Goal: Task Accomplishment & Management: Use online tool/utility

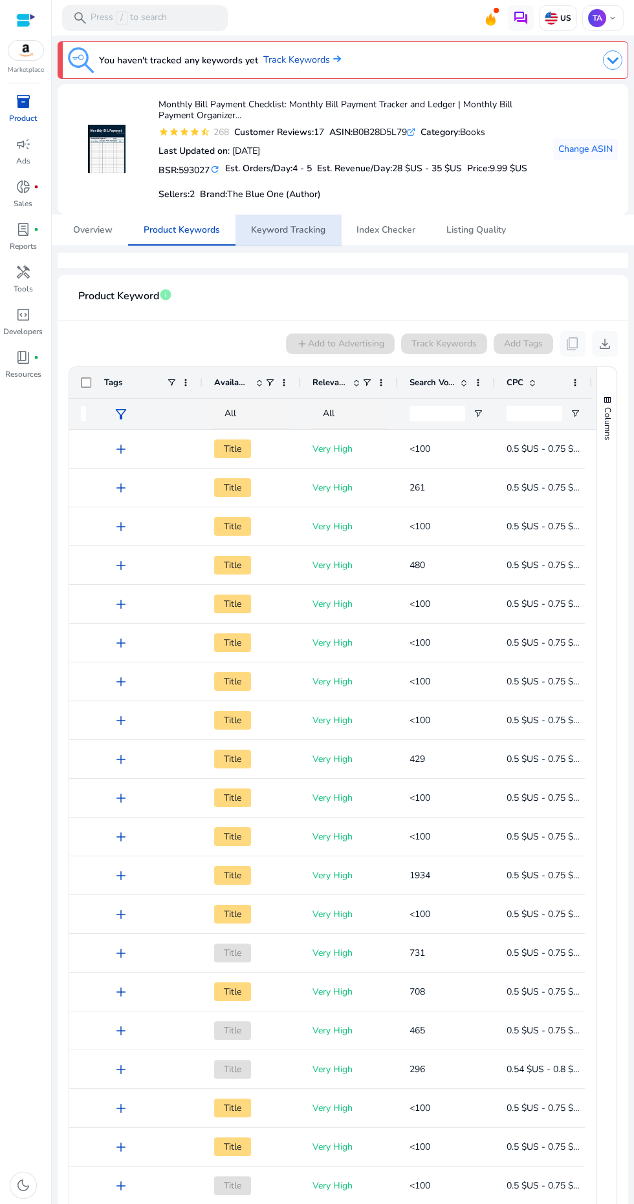
click at [297, 229] on span "Keyword Tracking" at bounding box center [288, 230] width 74 height 9
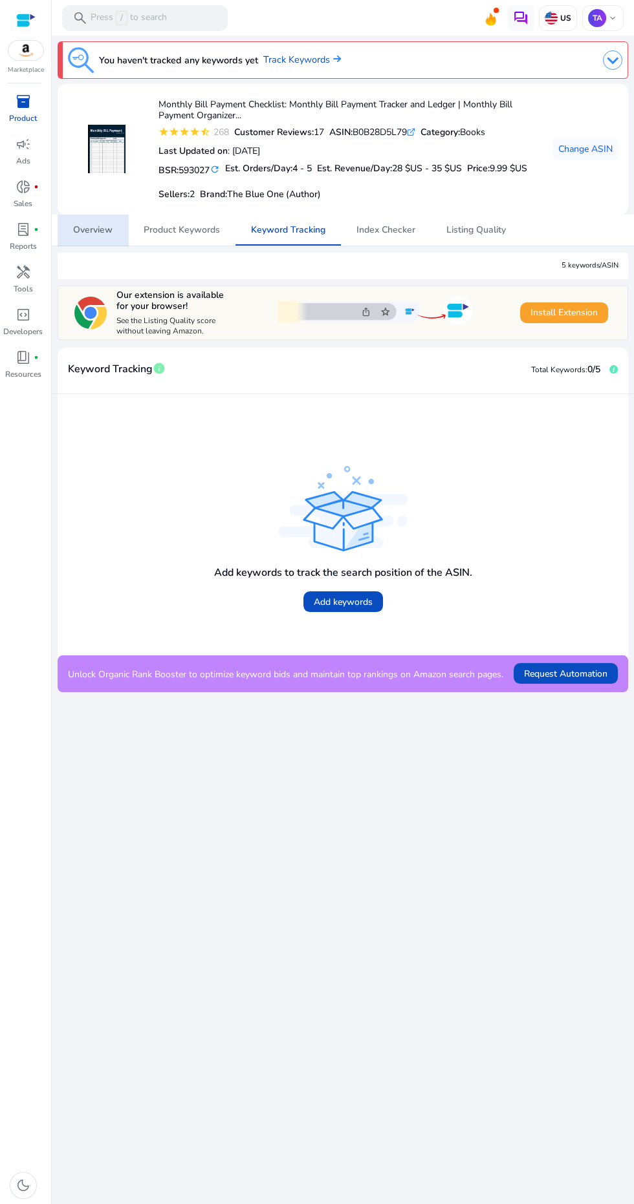
click at [97, 226] on span "Overview" at bounding box center [92, 230] width 39 height 9
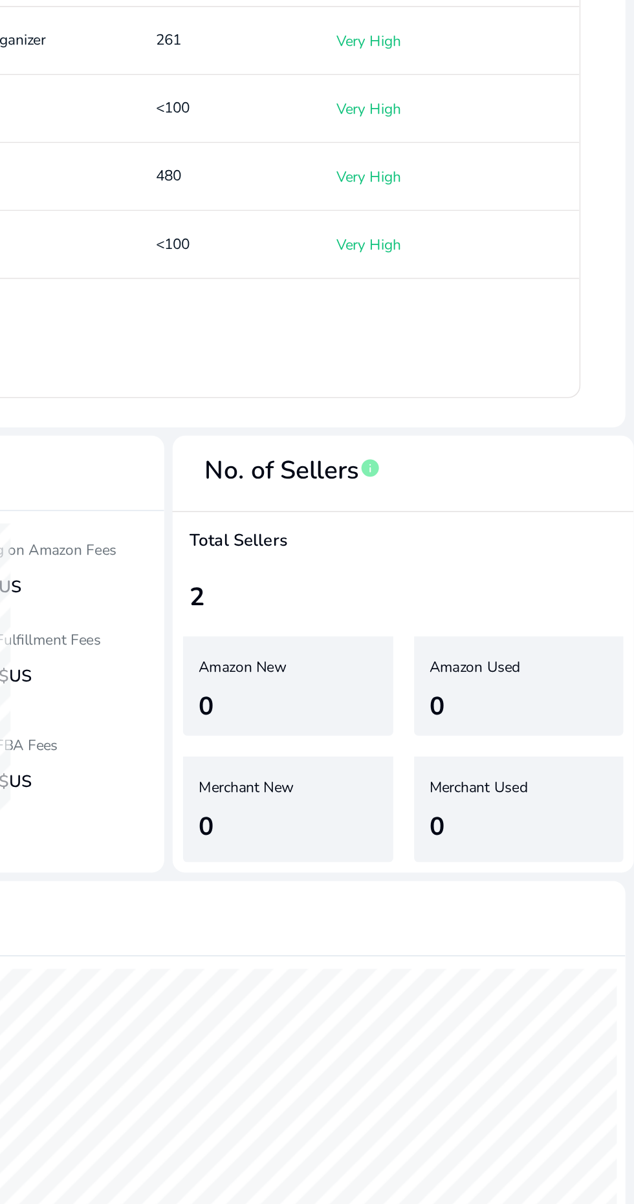
scroll to position [321, 0]
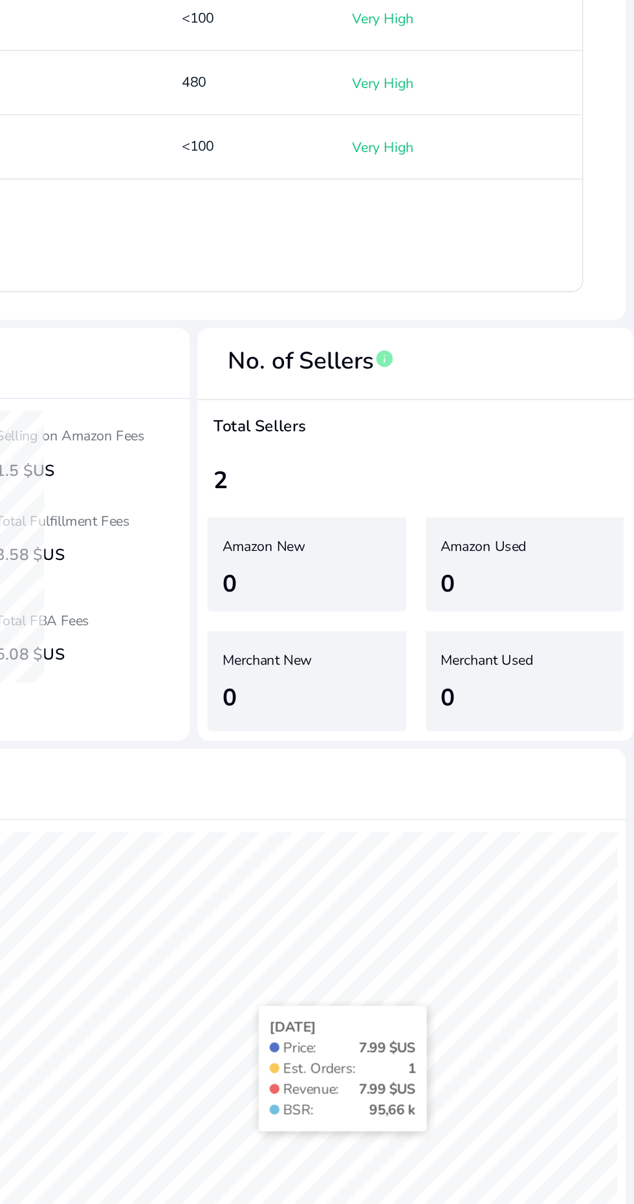
click at [537, 880] on mat-card-header "Product Trends info" at bounding box center [342, 870] width 549 height 36
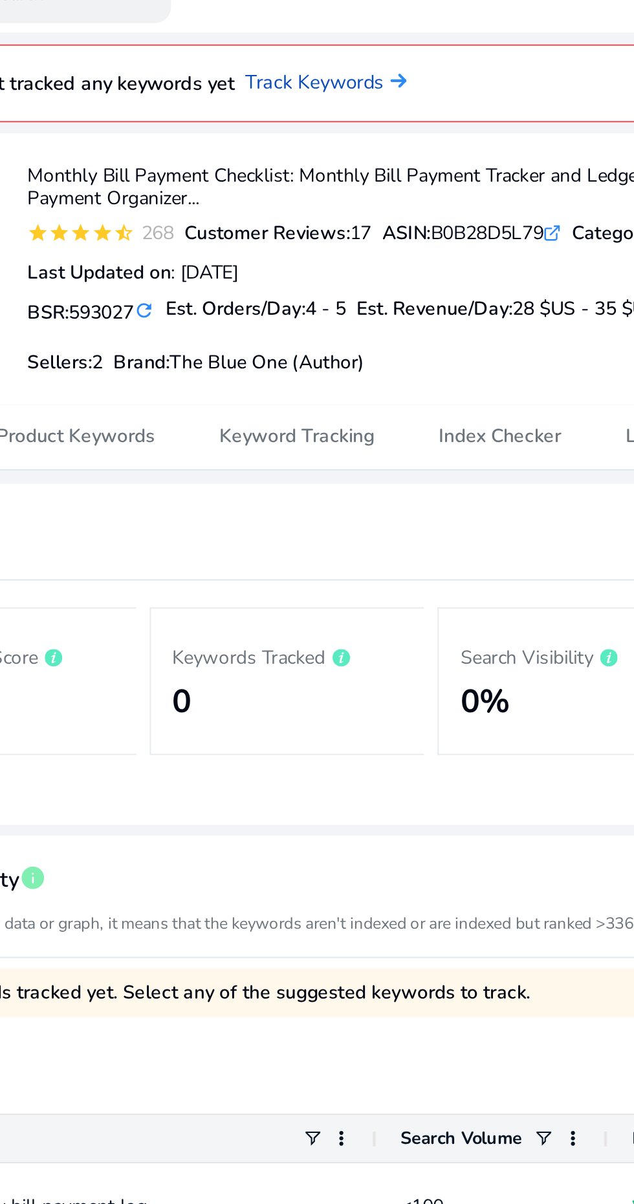
scroll to position [0, 0]
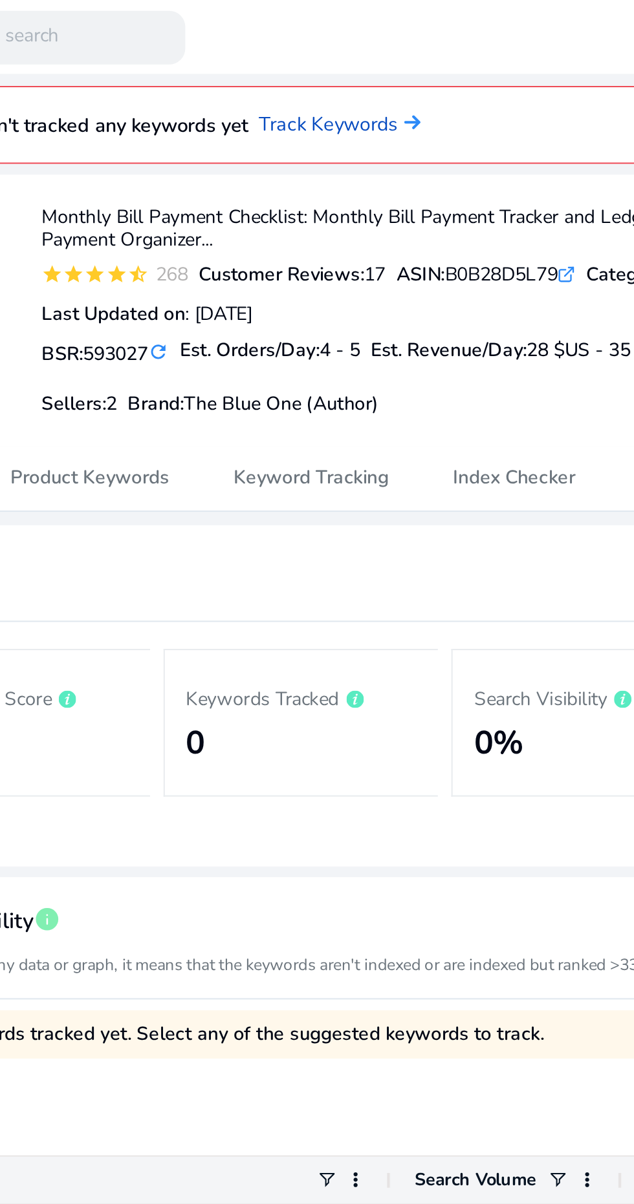
click at [304, 57] on link "Track Keywords" at bounding box center [302, 60] width 78 height 14
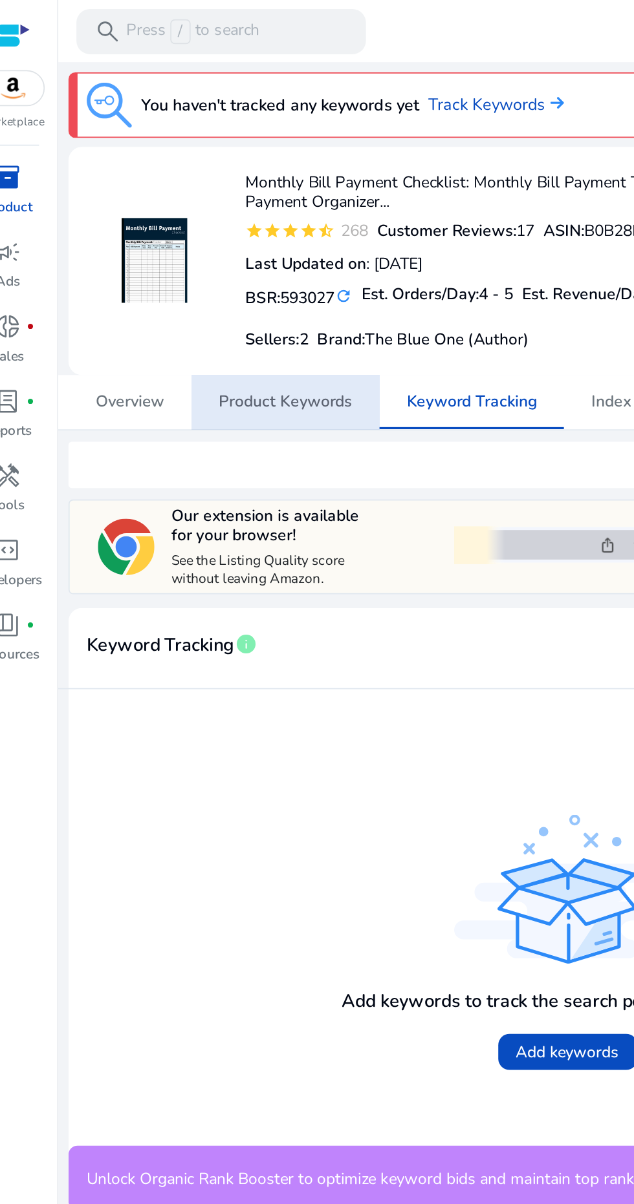
click at [197, 235] on span "Product Keywords" at bounding box center [182, 230] width 76 height 9
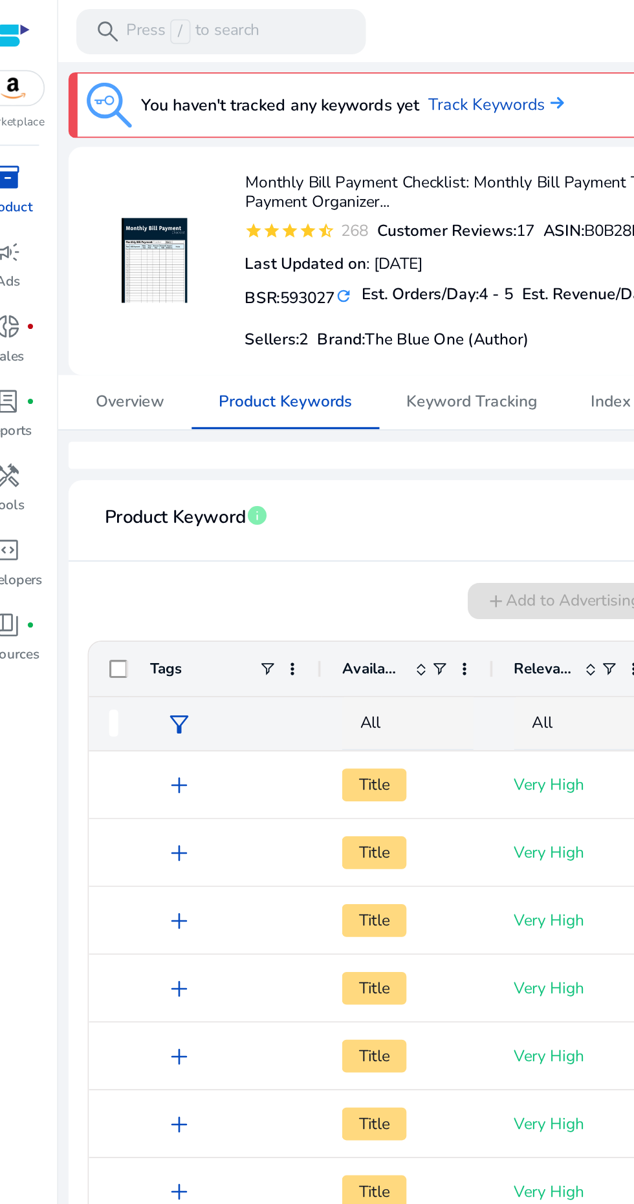
click at [116, 446] on span "add" at bounding box center [121, 450] width 16 height 16
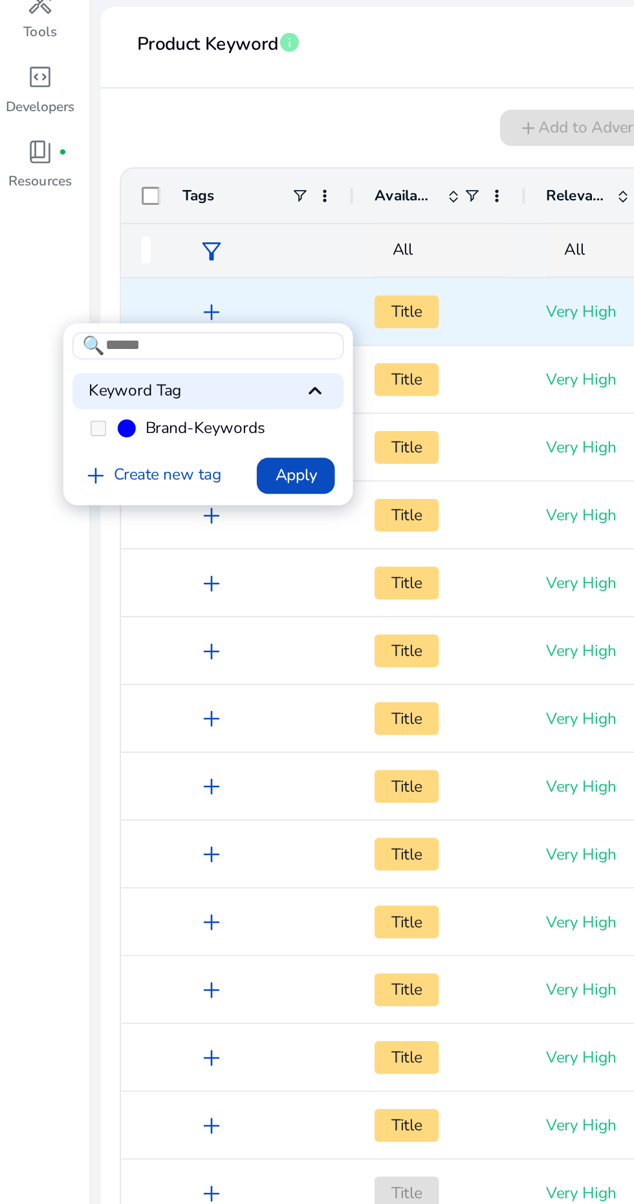
click at [120, 578] on div at bounding box center [317, 602] width 634 height 1204
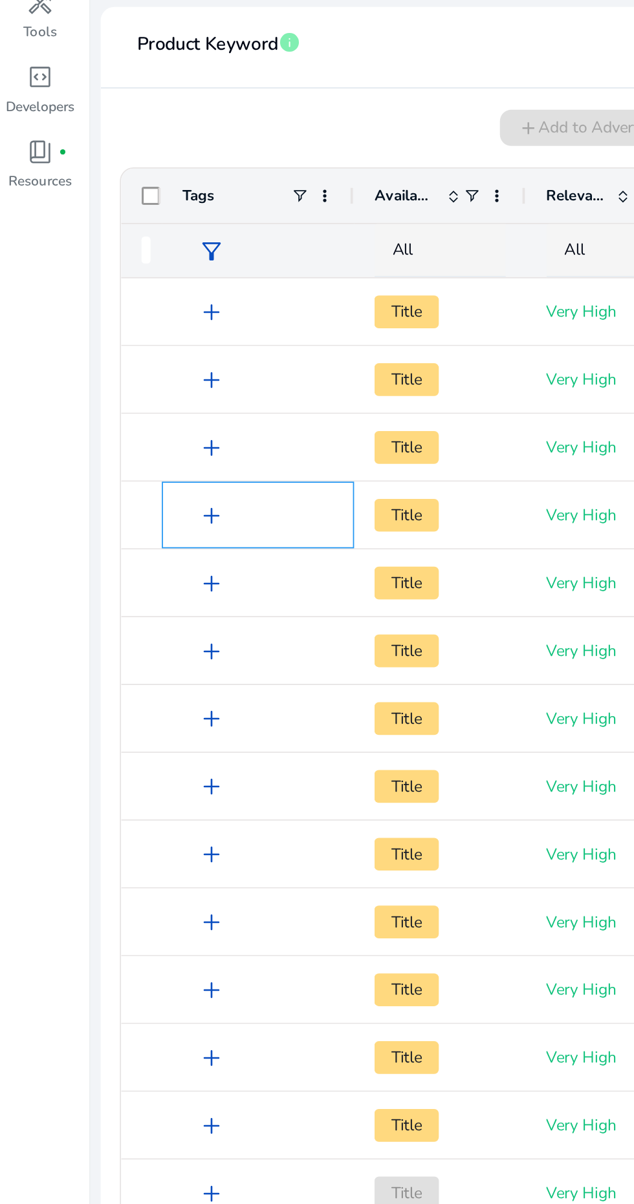
click at [122, 559] on span "add" at bounding box center [121, 566] width 16 height 16
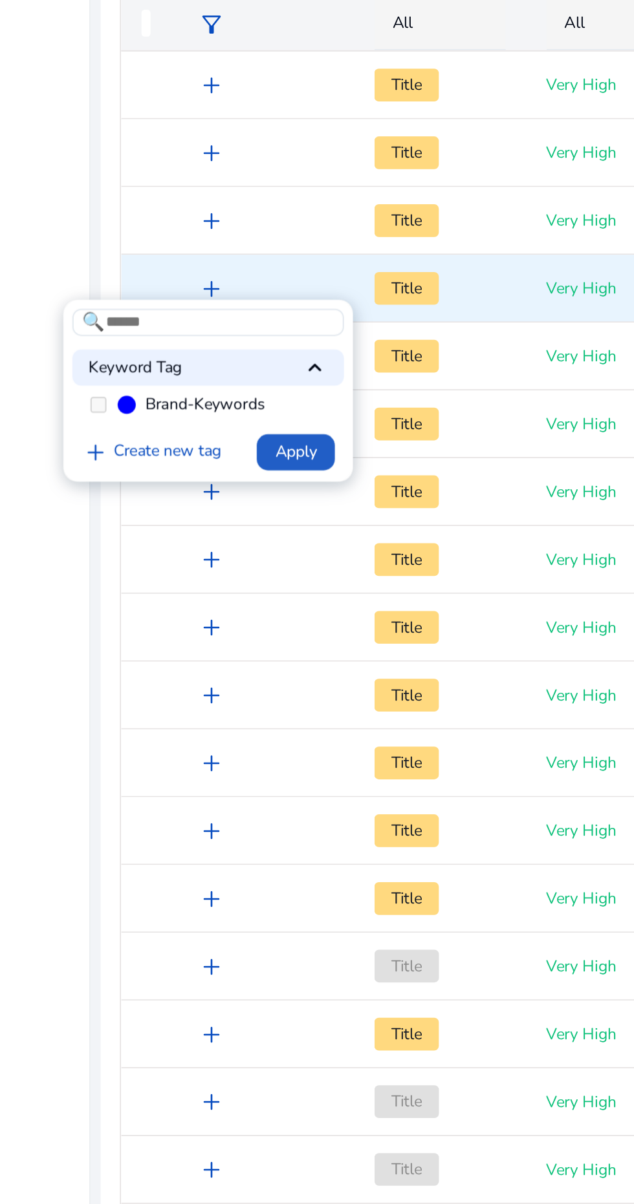
click at [171, 663] on span "Apply" at bounding box center [169, 659] width 24 height 14
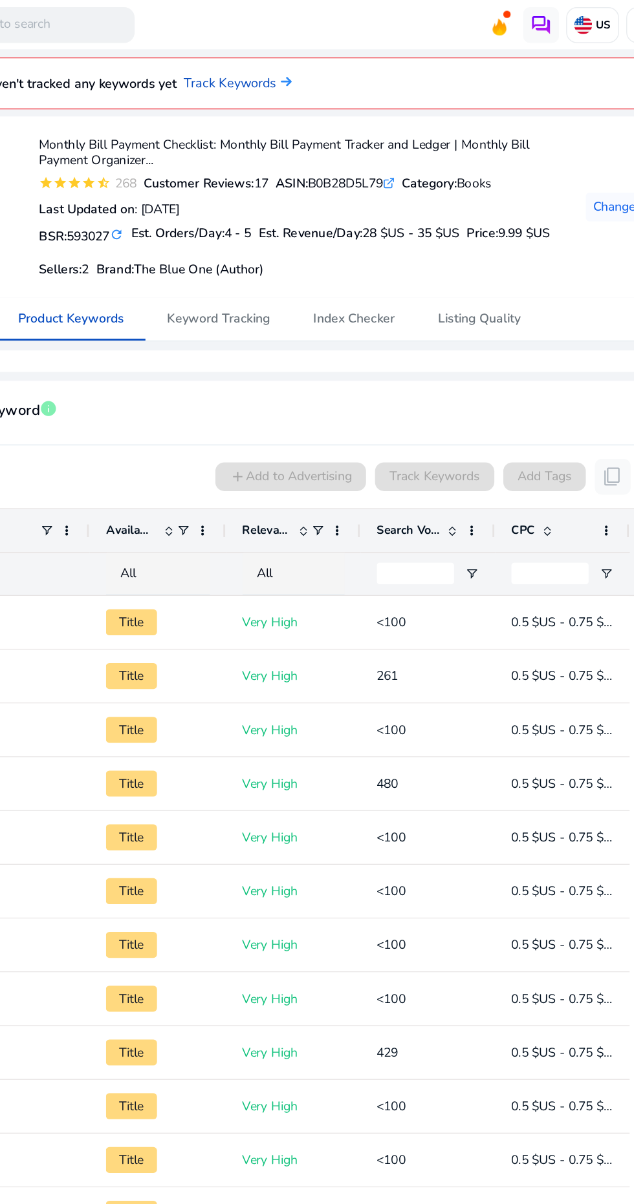
click at [314, 58] on link "Track Keywords" at bounding box center [302, 60] width 78 height 14
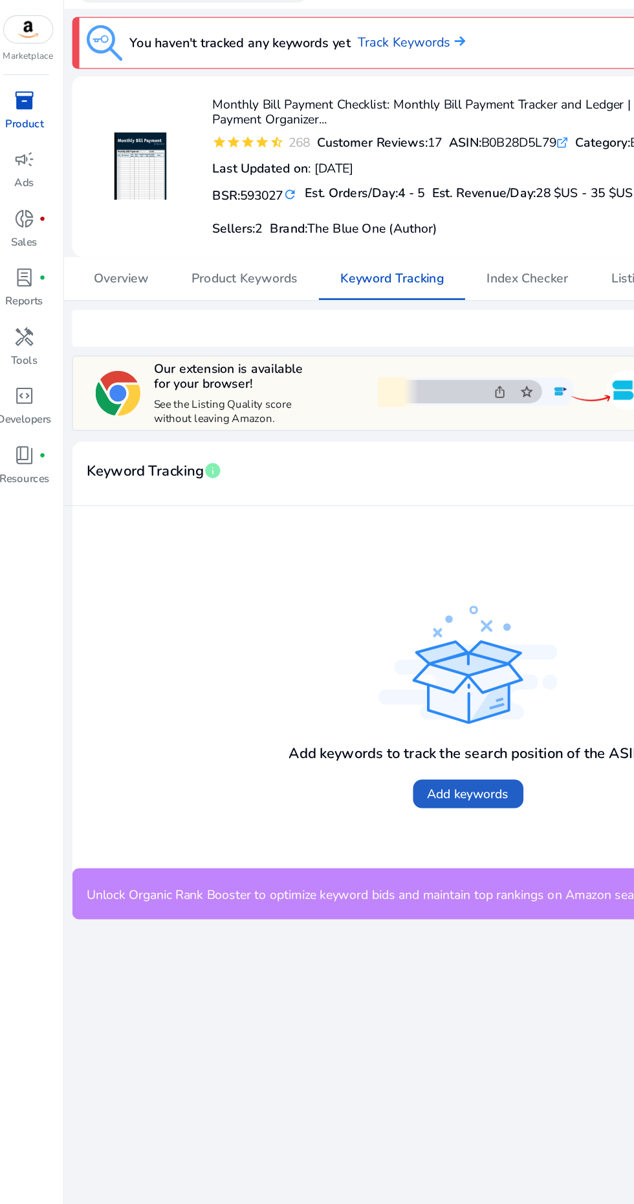
click at [354, 686] on div "Unlock Organic Rank Booster to optimize keyword bids and maintain top rankings …" at bounding box center [343, 673] width 570 height 37
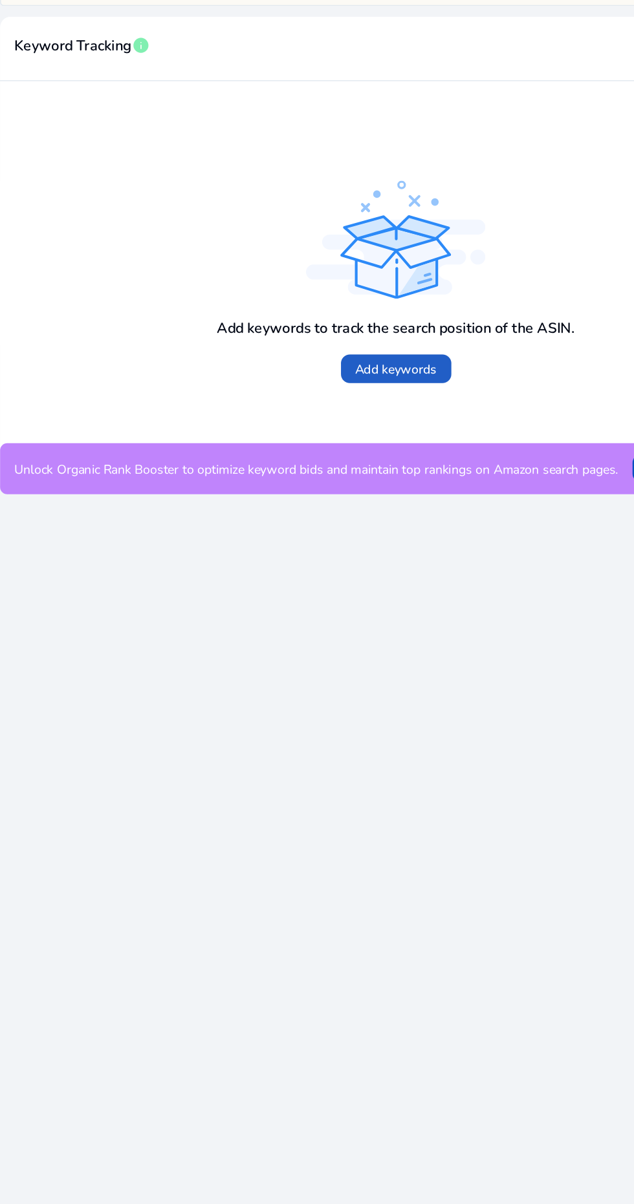
click at [348, 602] on span "Add keywords" at bounding box center [343, 602] width 59 height 14
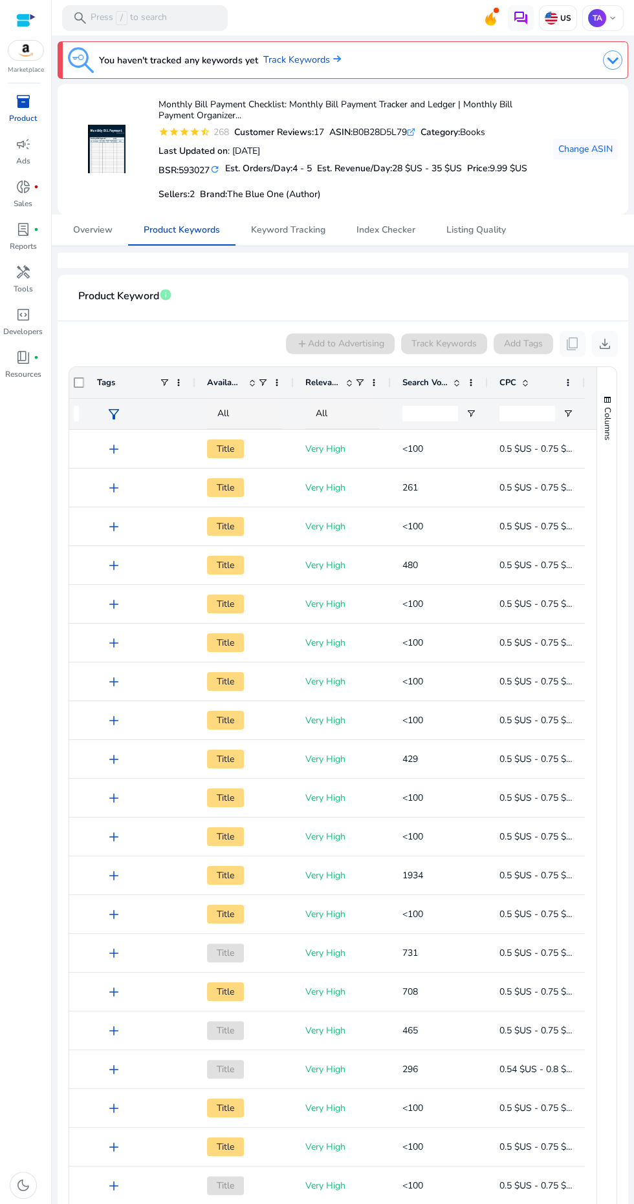
scroll to position [0, 11]
click at [602, 420] on span "Columns" at bounding box center [607, 423] width 12 height 33
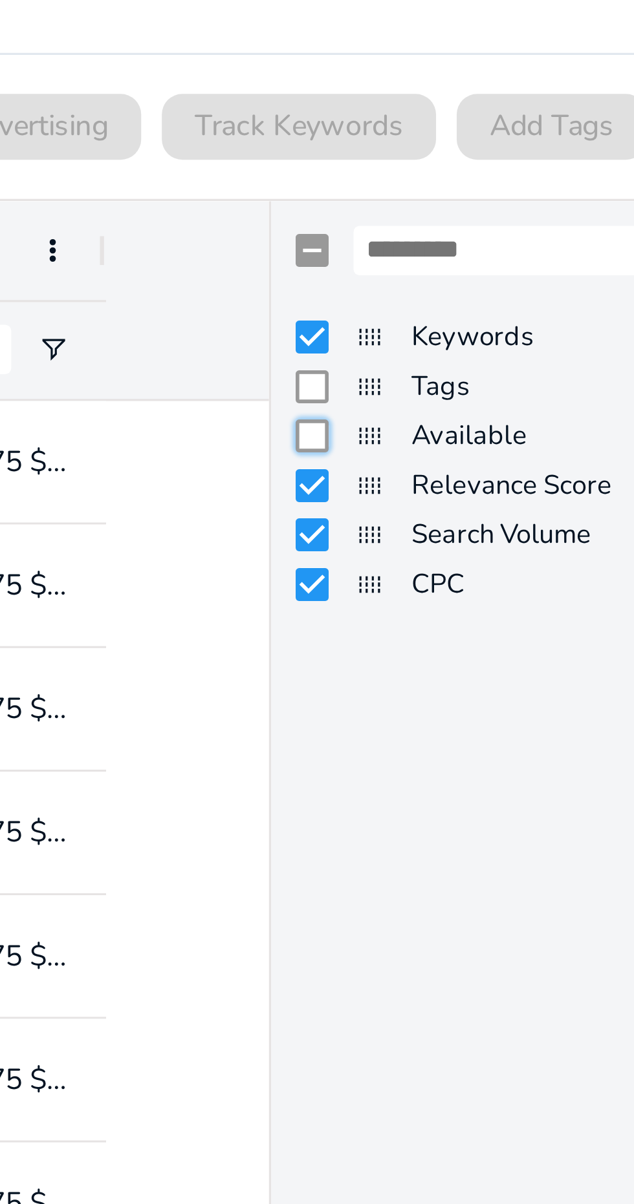
scroll to position [0, 0]
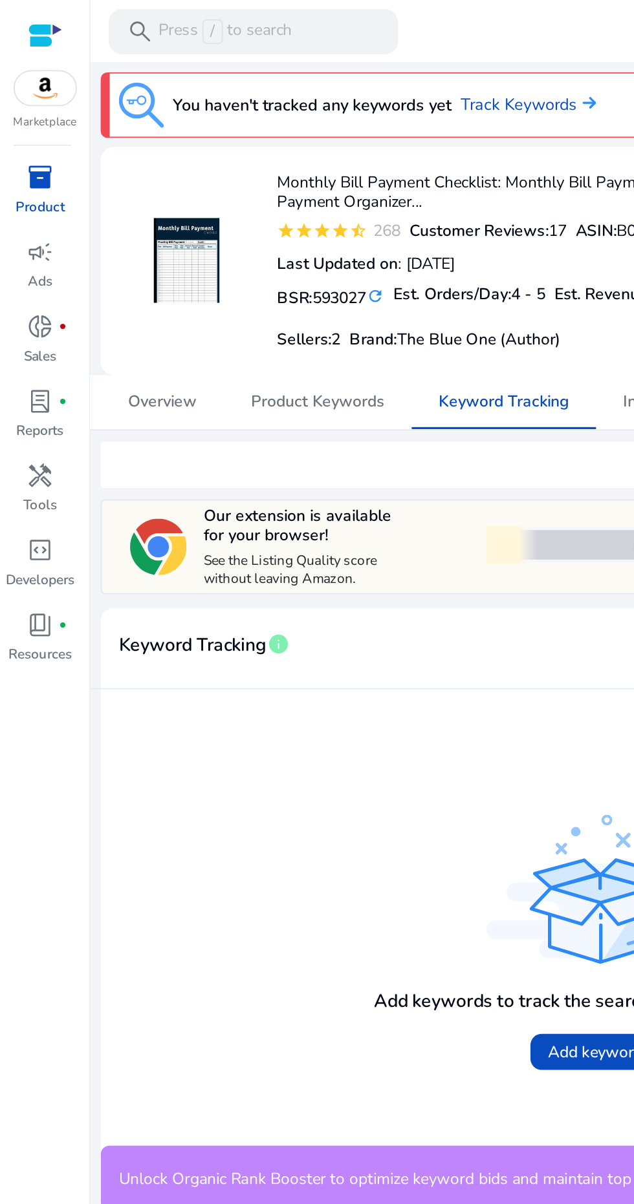
click at [290, 236] on span "Keyword Tracking" at bounding box center [288, 230] width 74 height 31
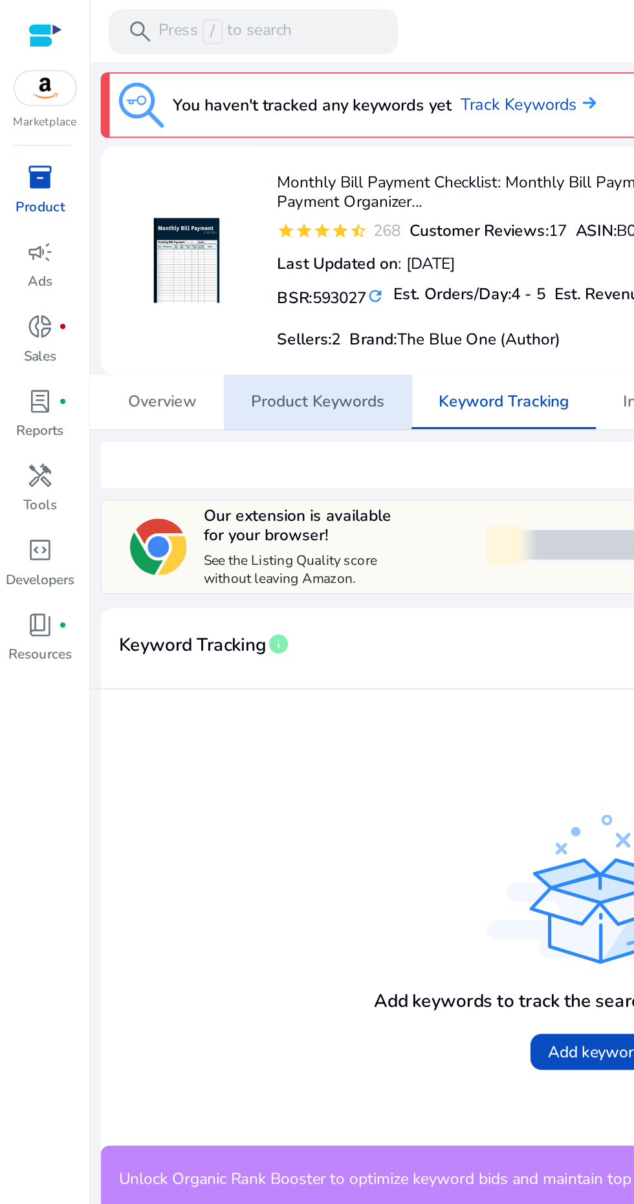
click at [186, 222] on span "Product Keywords" at bounding box center [182, 230] width 76 height 31
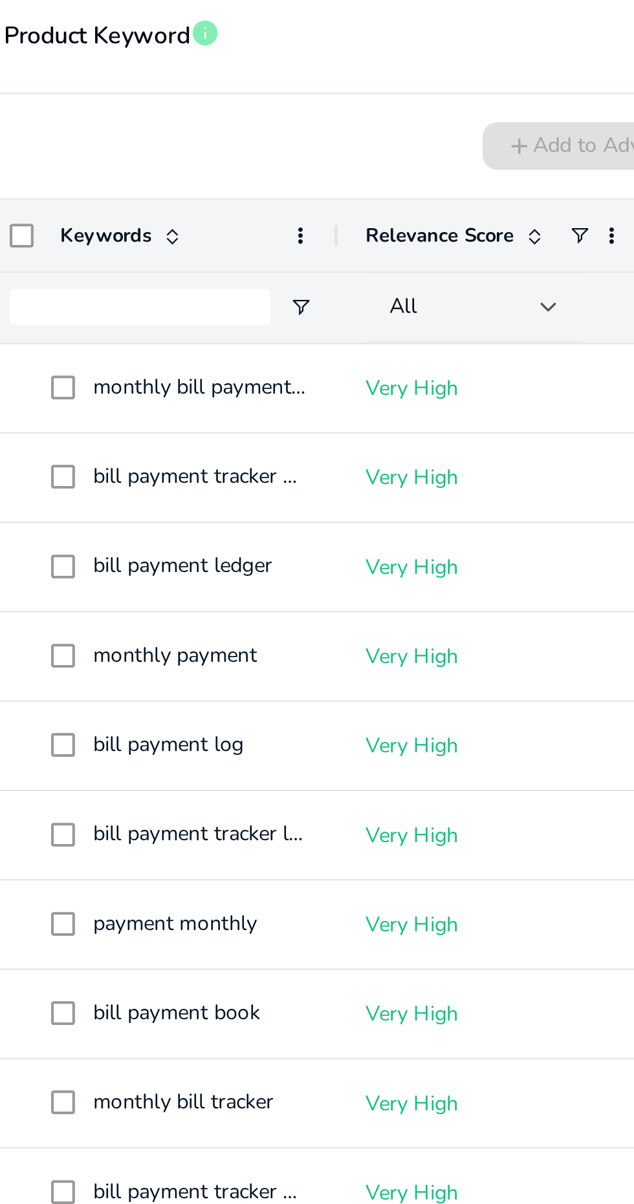
scroll to position [74, 0]
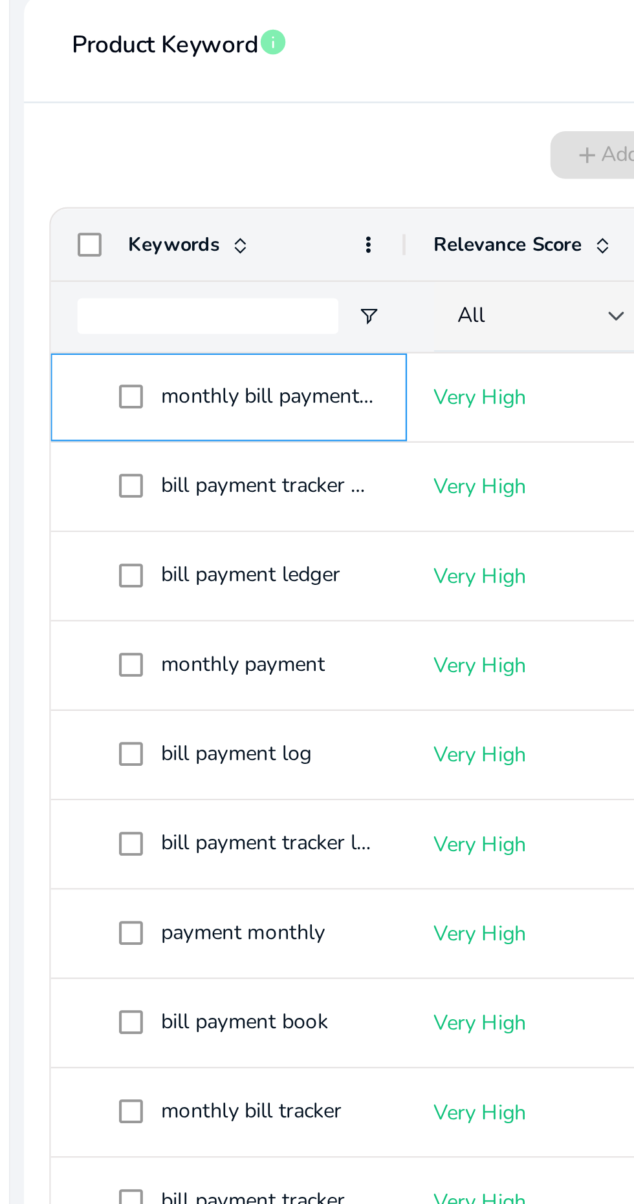
click at [180, 371] on span "monthly bill payment log" at bounding box center [167, 374] width 101 height 12
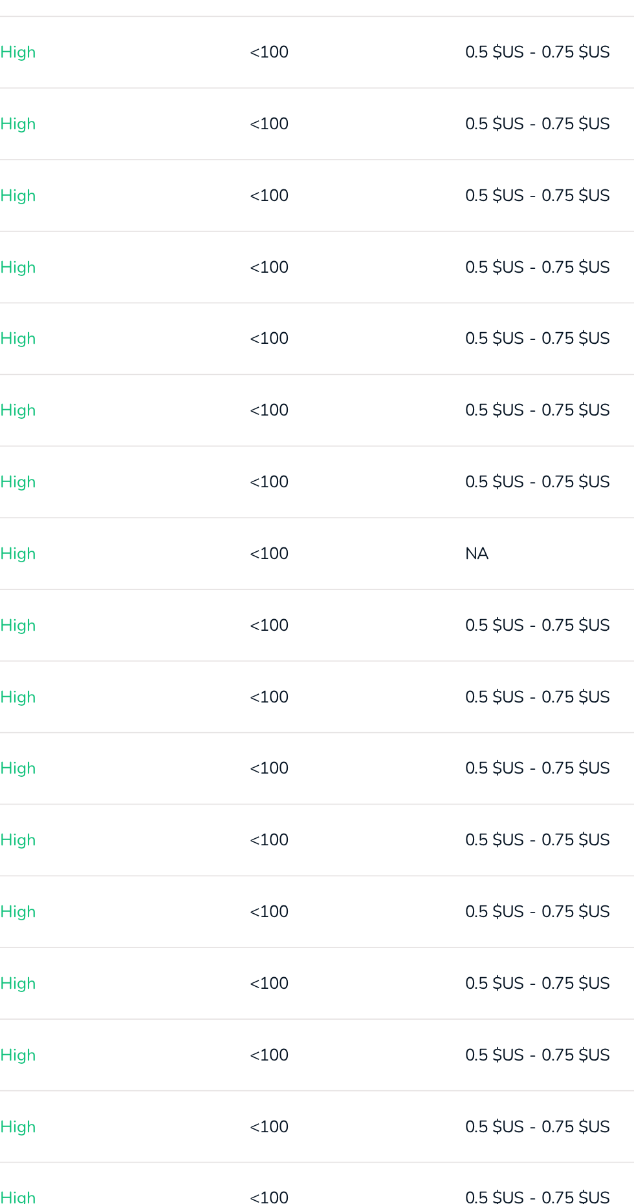
scroll to position [0, 0]
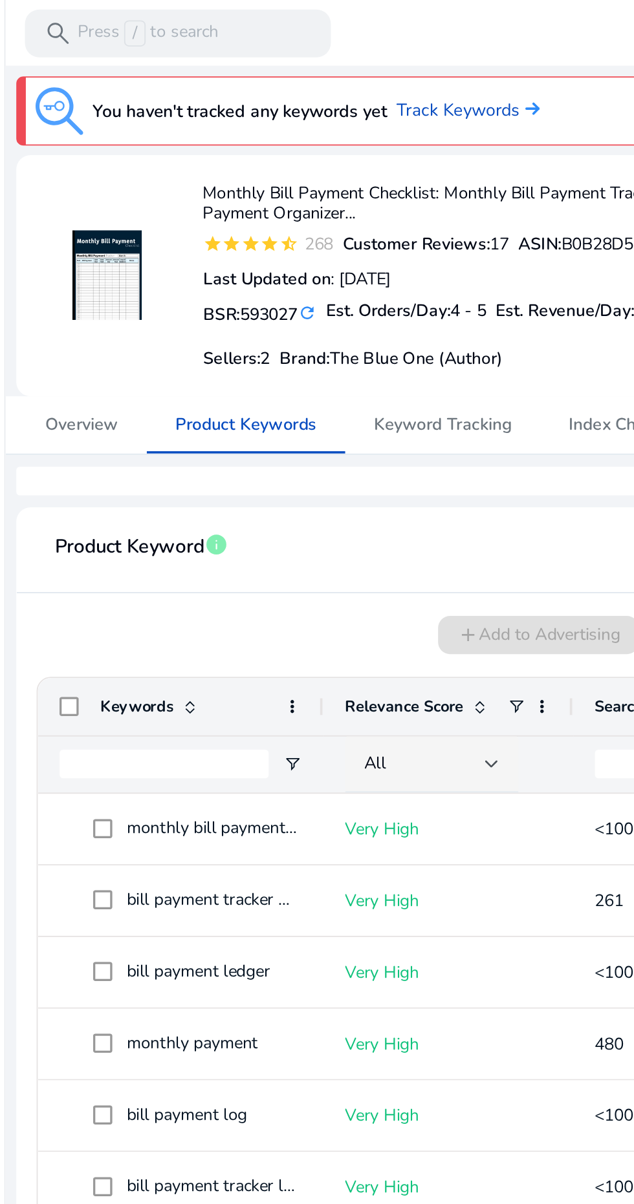
click at [311, 57] on link "Track Keywords" at bounding box center [302, 60] width 78 height 14
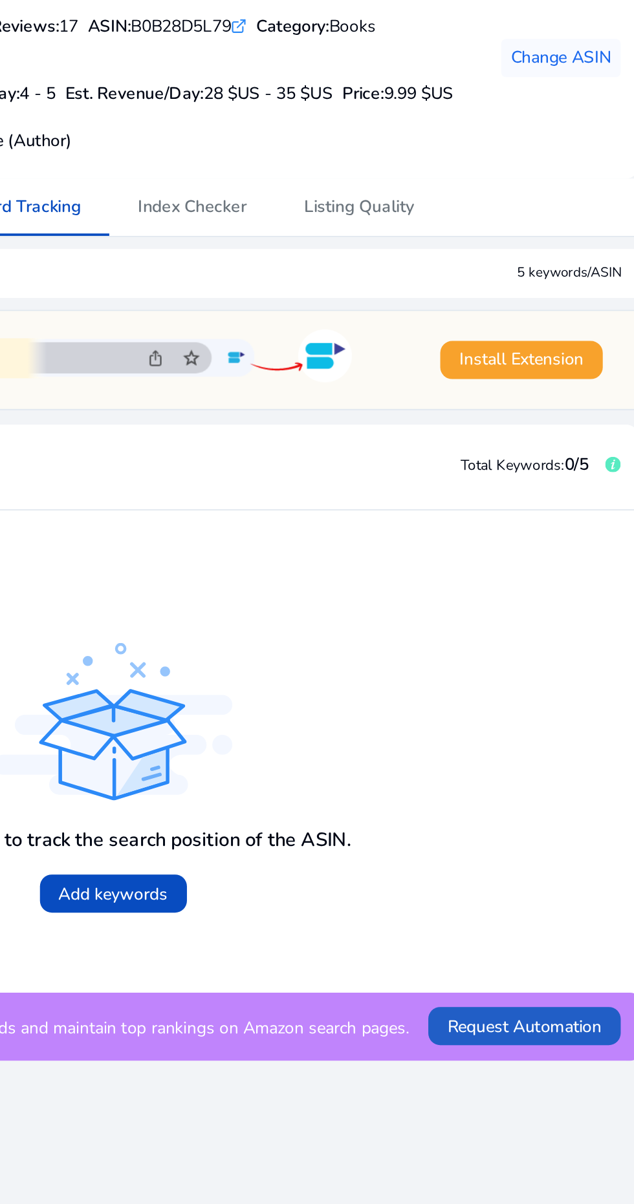
click at [549, 677] on span "Request Automation" at bounding box center [565, 674] width 83 height 14
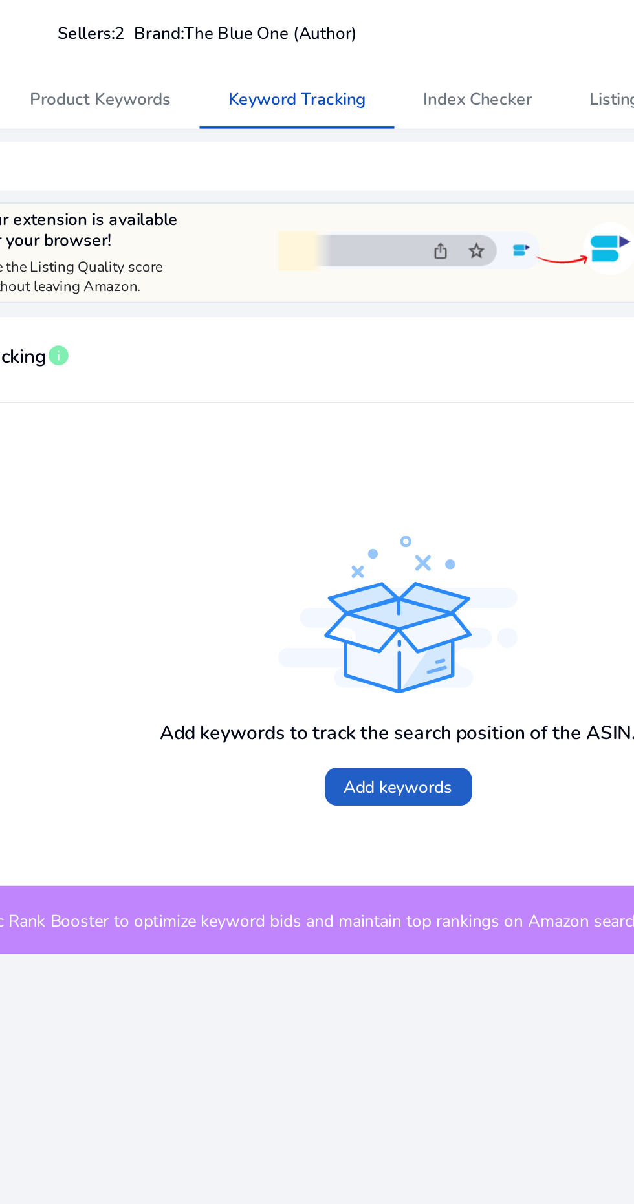
click at [354, 606] on span "Add keywords" at bounding box center [343, 602] width 59 height 14
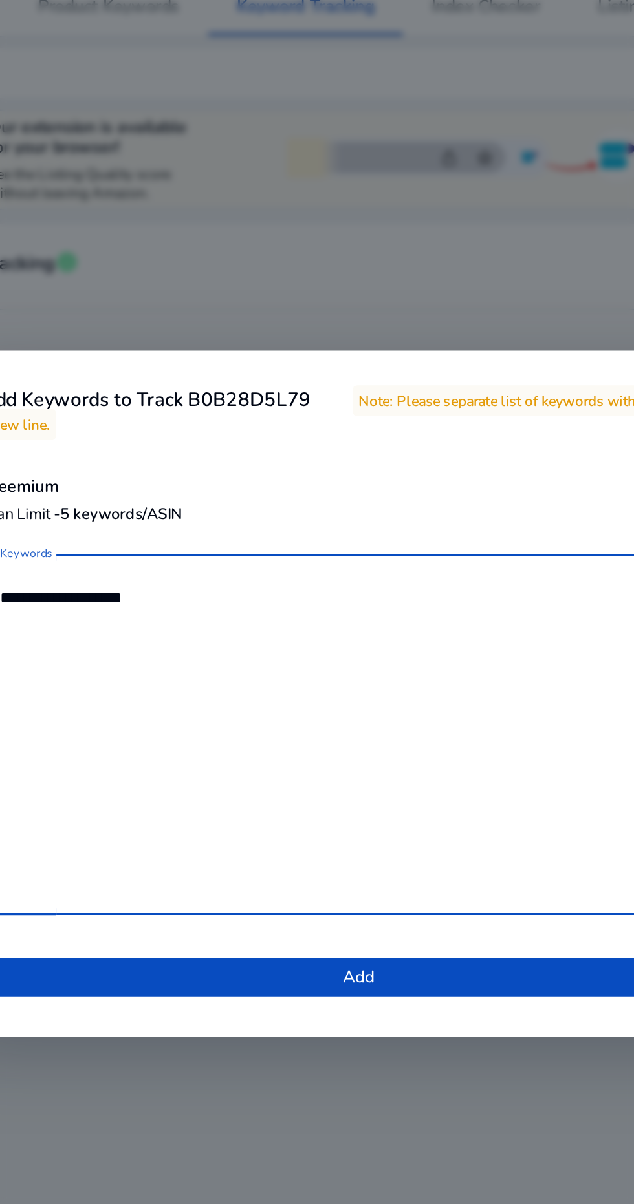
type textarea "**********"
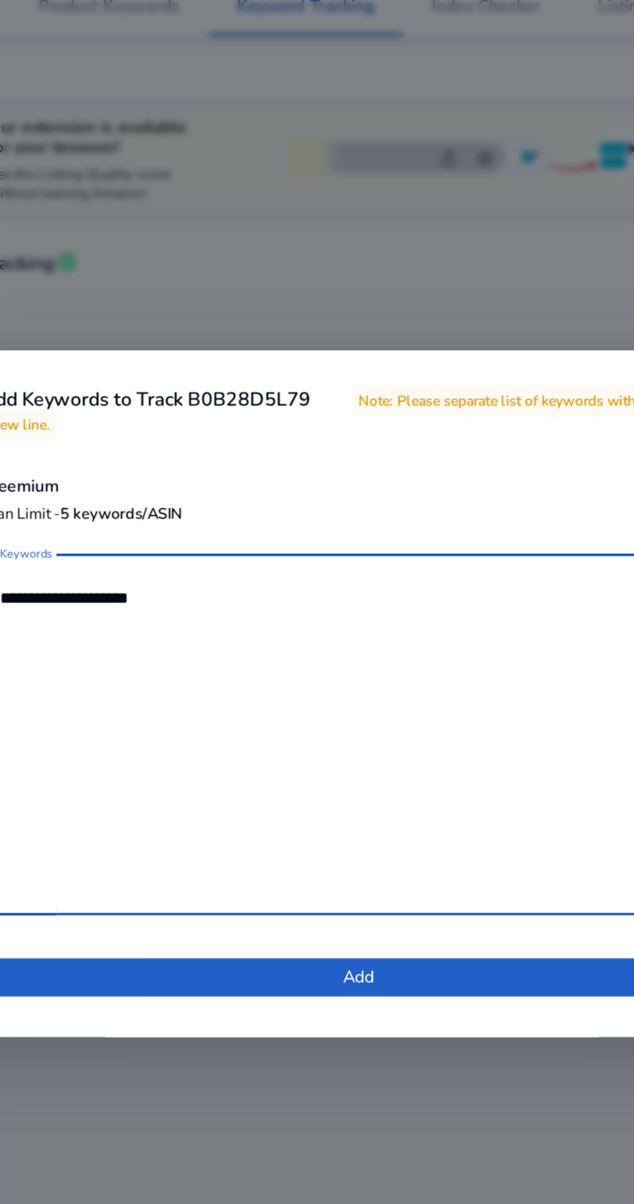
click at [380, 764] on span at bounding box center [316, 755] width 409 height 31
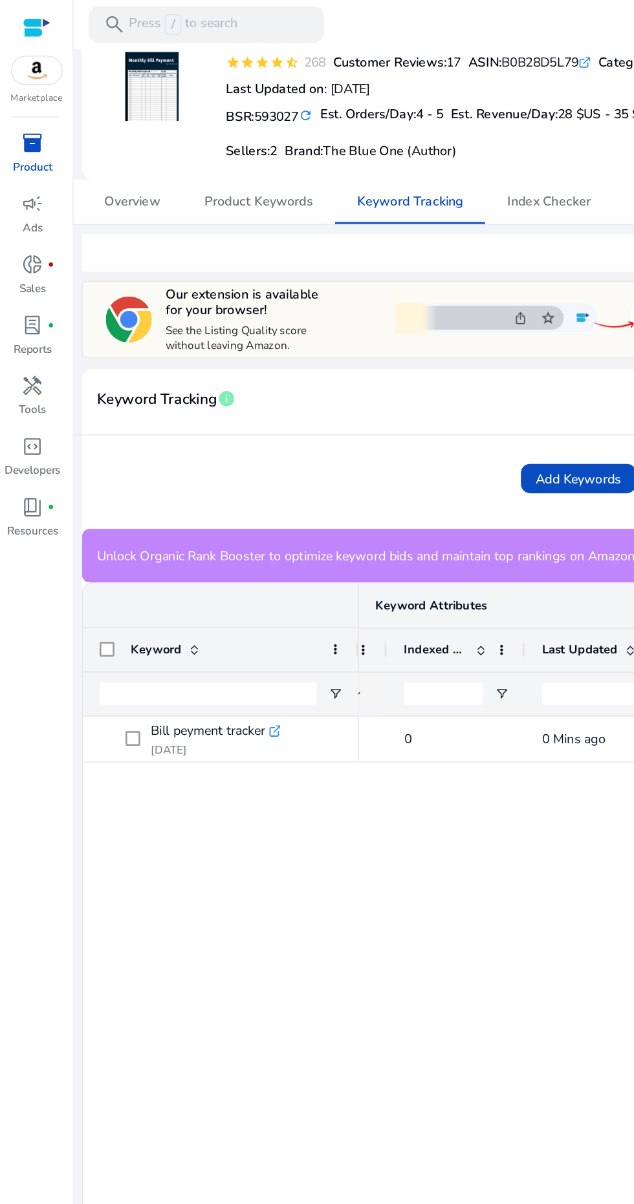
scroll to position [0, 213]
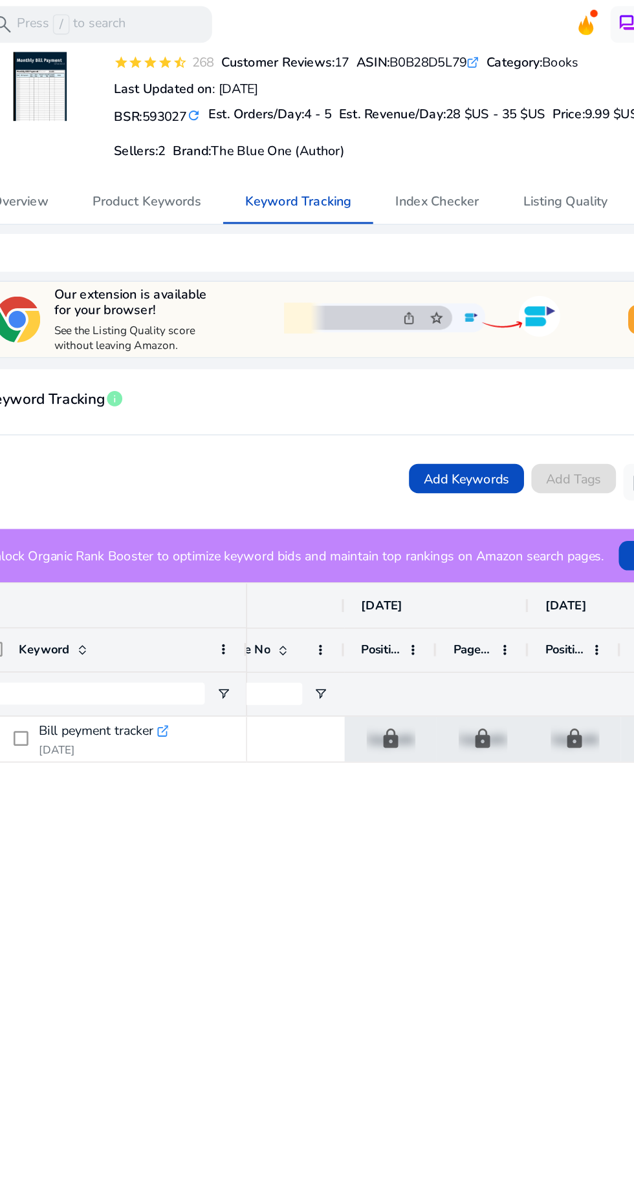
click at [365, 570] on div "0 Mins ago - - lock Upgrade lock Upgrade lock Upgrade lock Upgrade lock Upgrade…" at bounding box center [429, 990] width 355 height 970
click at [354, 534] on p "Upgrade" at bounding box center [353, 520] width 34 height 27
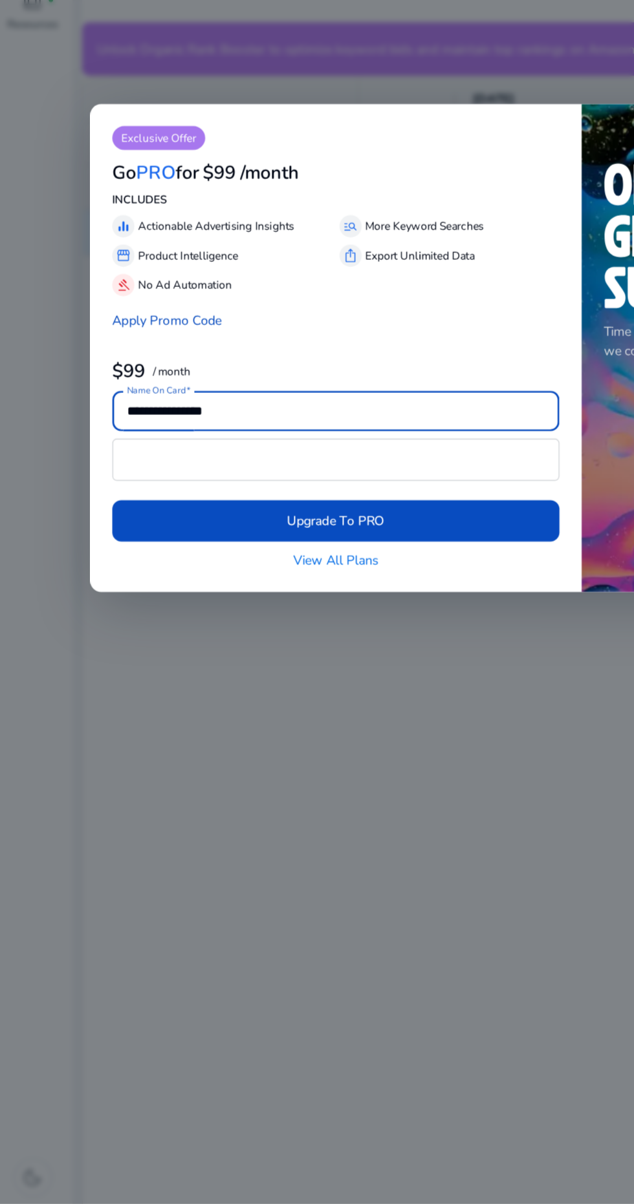
click at [255, 752] on link "View All Plans" at bounding box center [236, 752] width 60 height 14
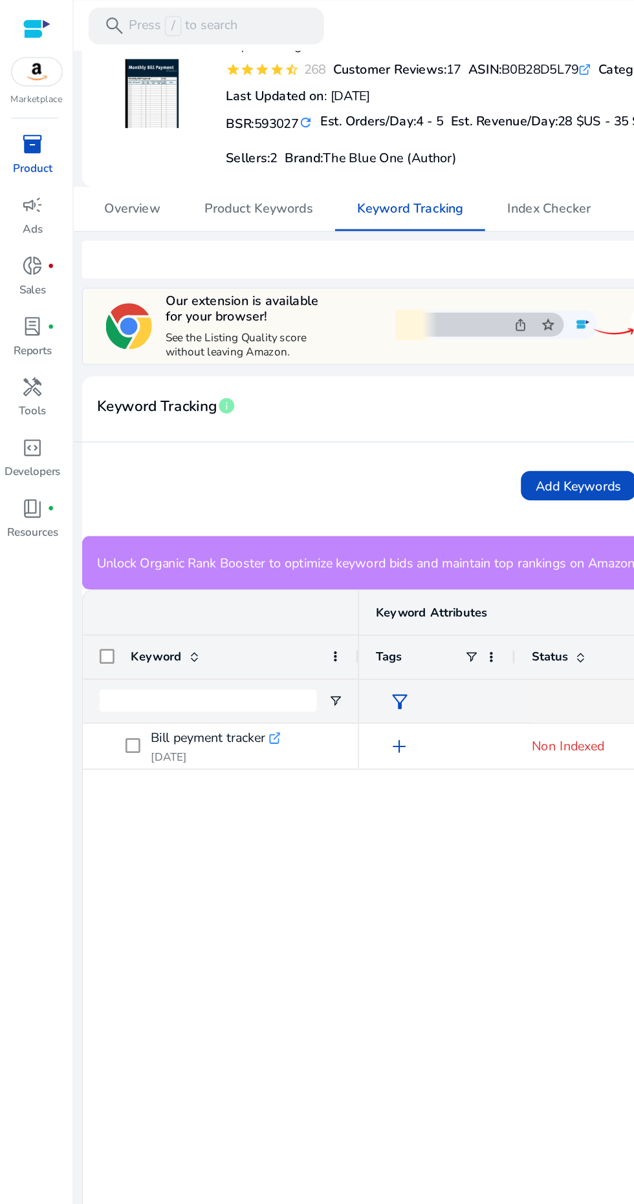
scroll to position [88, 0]
